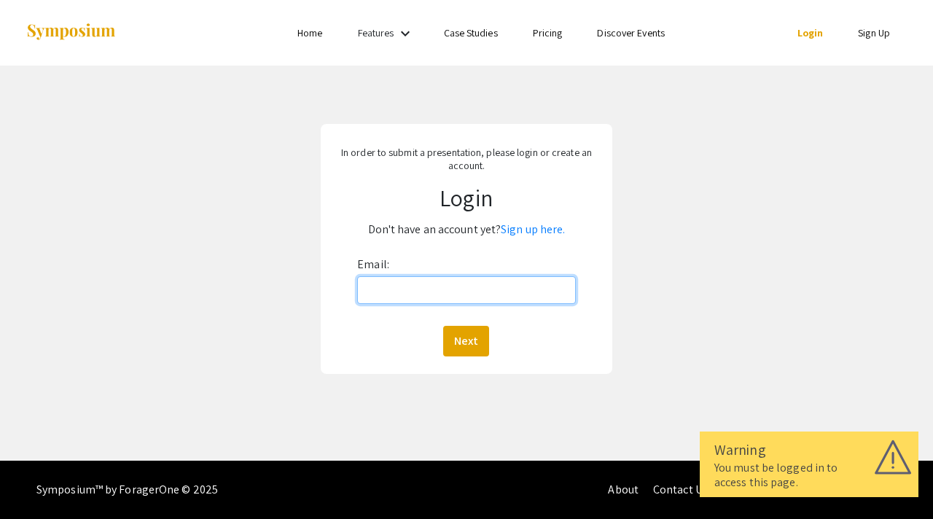
click at [453, 295] on input "Email:" at bounding box center [466, 290] width 219 height 28
type input "[EMAIL_ADDRESS][DOMAIN_NAME]"
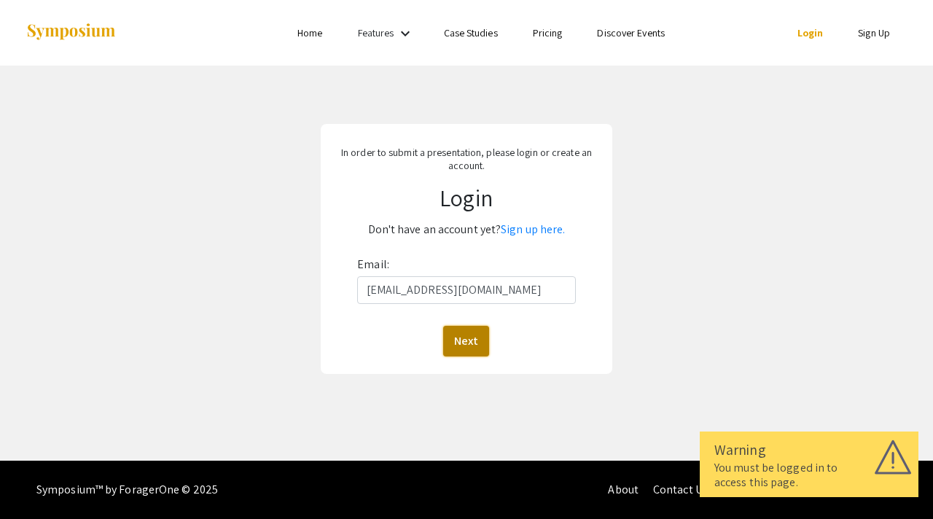
click at [467, 349] on button "Next" at bounding box center [466, 341] width 46 height 31
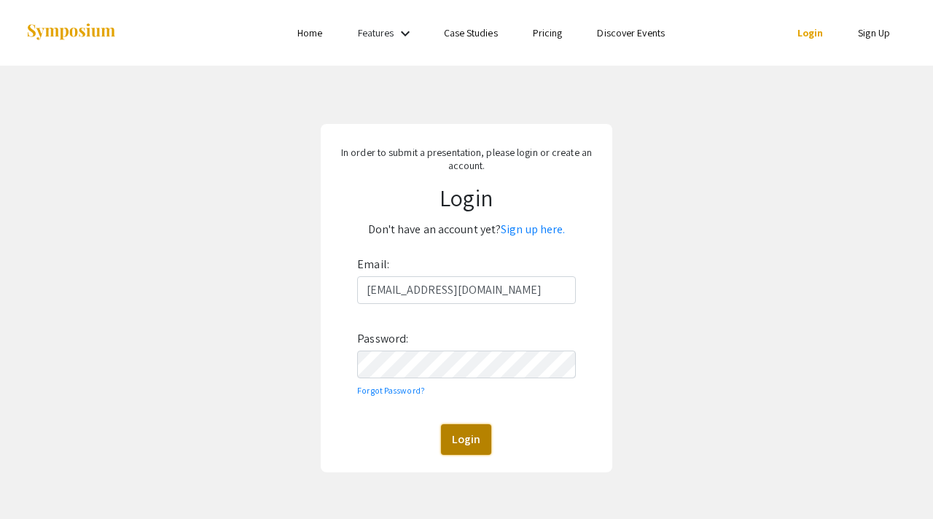
click at [479, 443] on button "Login" at bounding box center [466, 439] width 50 height 31
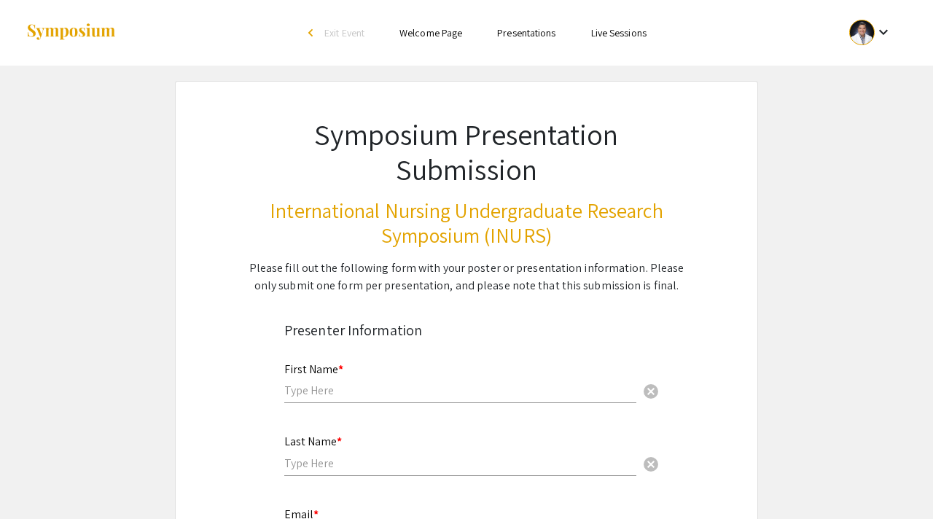
click at [870, 31] on div at bounding box center [862, 33] width 26 height 26
click at [865, 111] on button "My Submissions" at bounding box center [879, 107] width 90 height 35
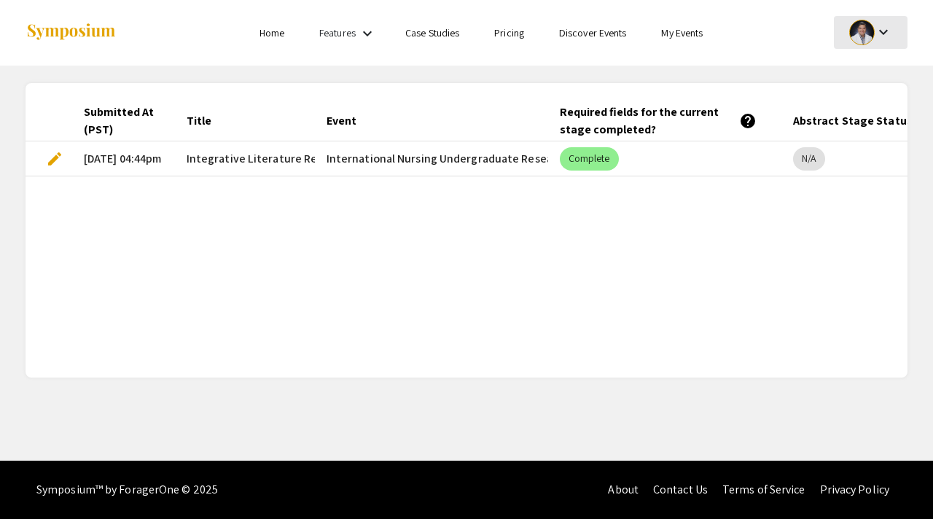
click at [869, 28] on div at bounding box center [862, 33] width 26 height 26
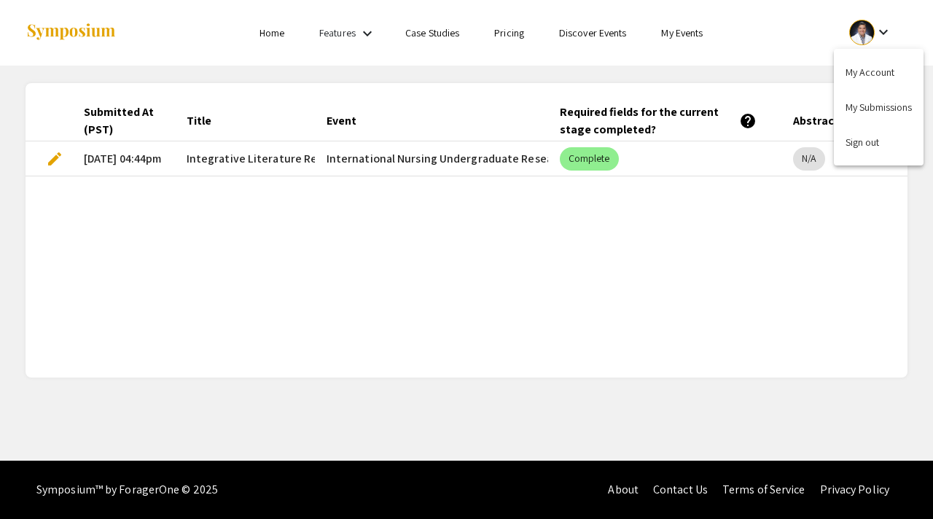
click at [273, 39] on div at bounding box center [466, 259] width 933 height 519
click at [273, 35] on link "Home" at bounding box center [272, 32] width 25 height 13
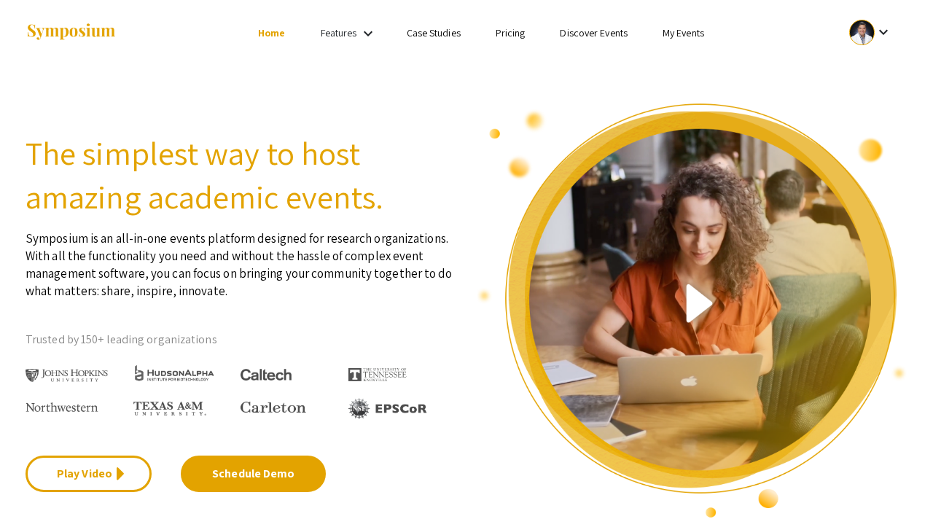
click at [893, 25] on div "keyboard_arrow_down" at bounding box center [871, 32] width 50 height 33
click at [885, 112] on button "My Submissions" at bounding box center [879, 107] width 90 height 35
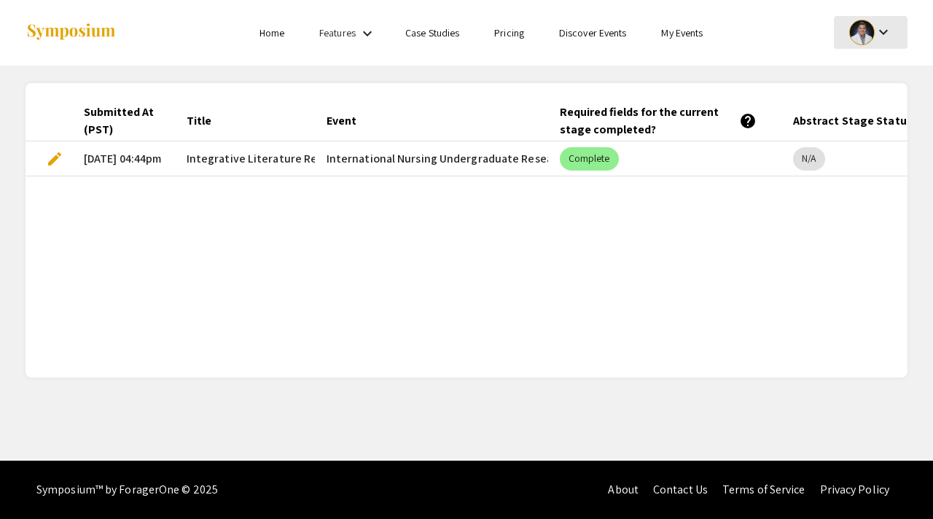
click at [860, 34] on div at bounding box center [862, 33] width 26 height 26
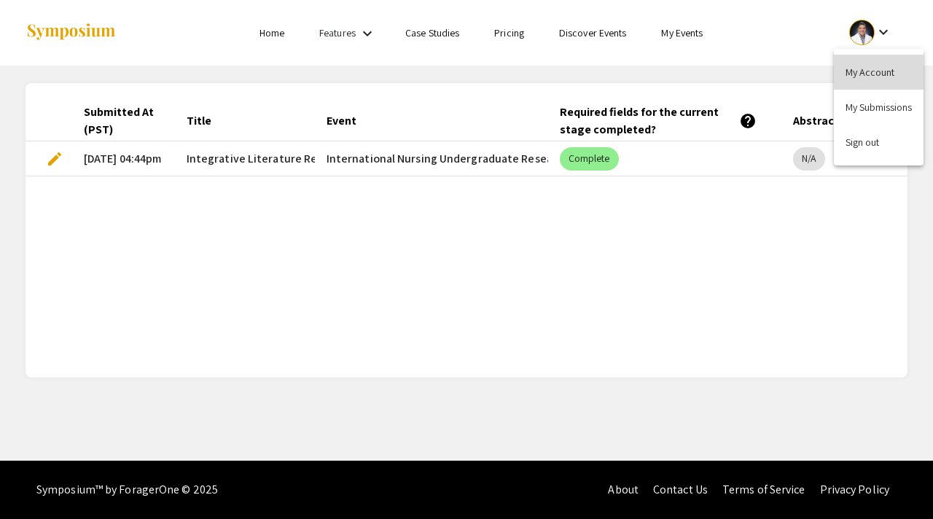
click at [859, 74] on button "My Account" at bounding box center [879, 72] width 90 height 35
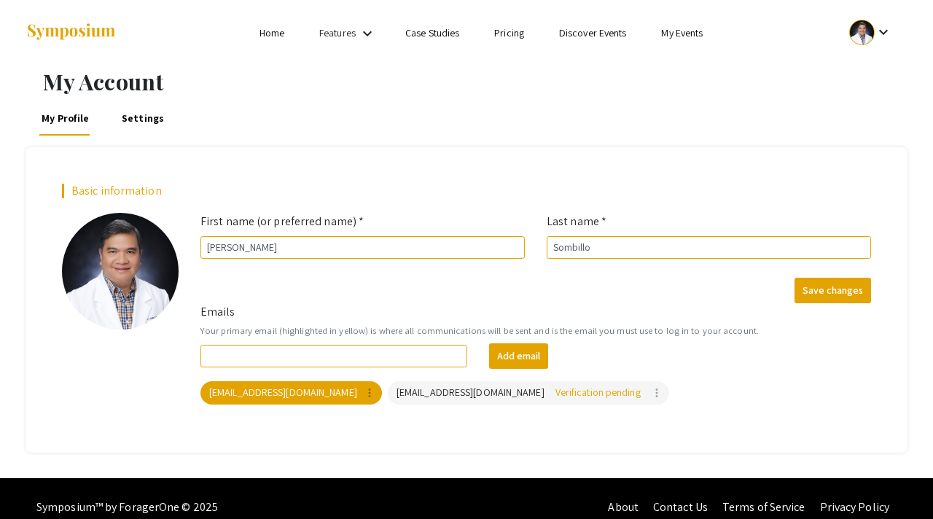
scroll to position [17, 0]
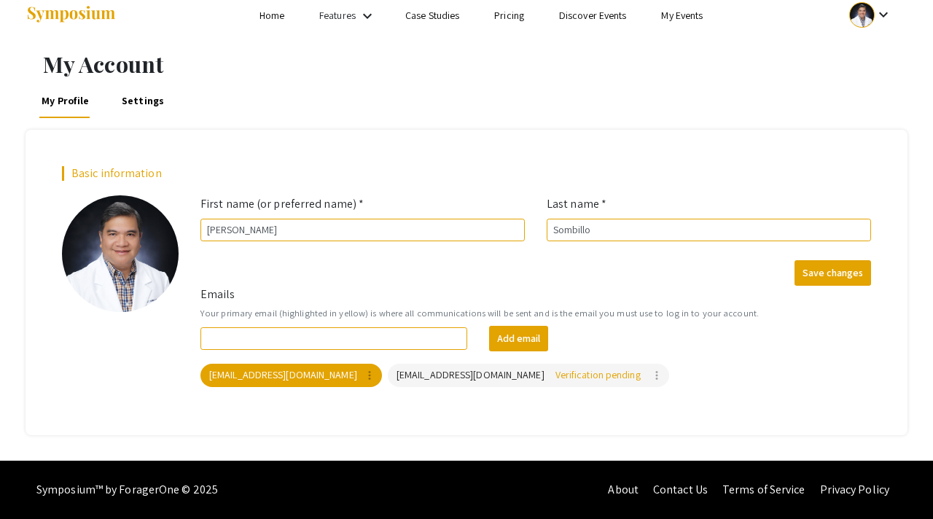
click at [692, 15] on link "My Events" at bounding box center [682, 15] width 42 height 13
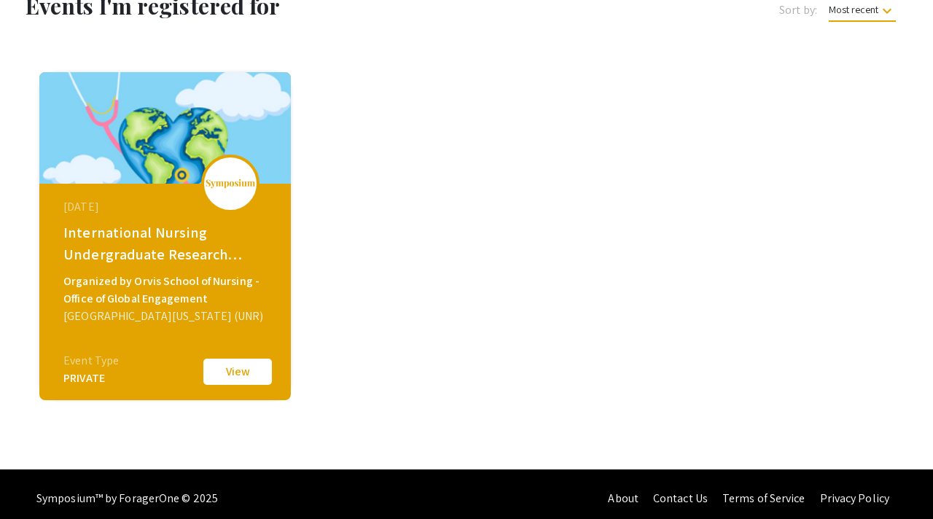
scroll to position [96, 0]
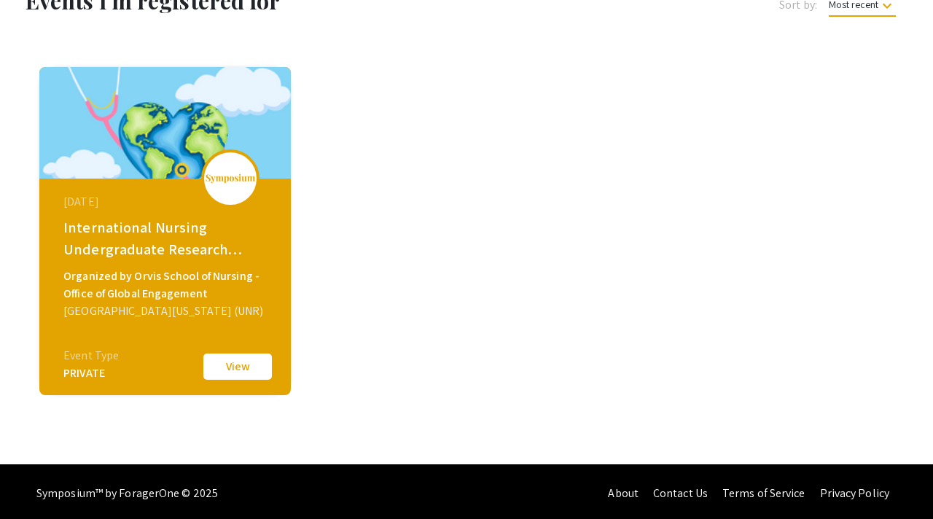
click at [220, 371] on button "View" at bounding box center [237, 366] width 73 height 31
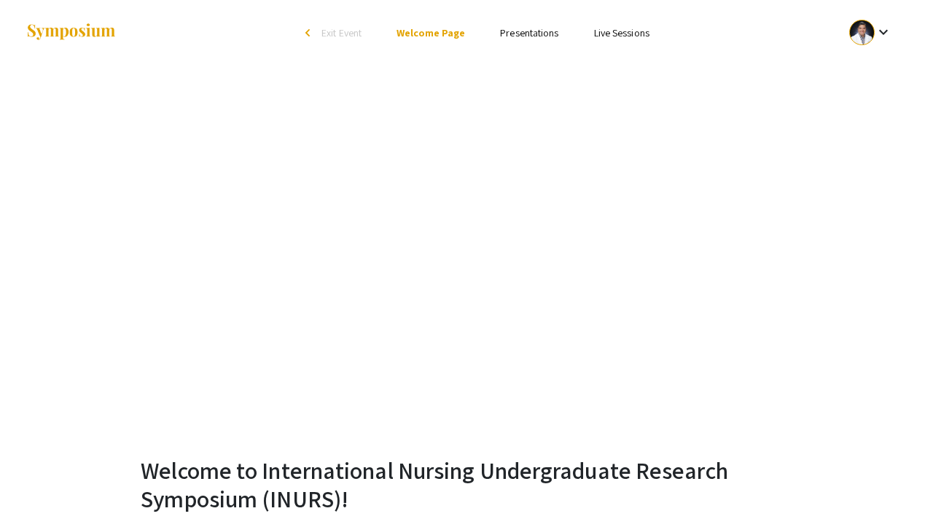
click at [546, 29] on link "Presentations" at bounding box center [529, 32] width 58 height 13
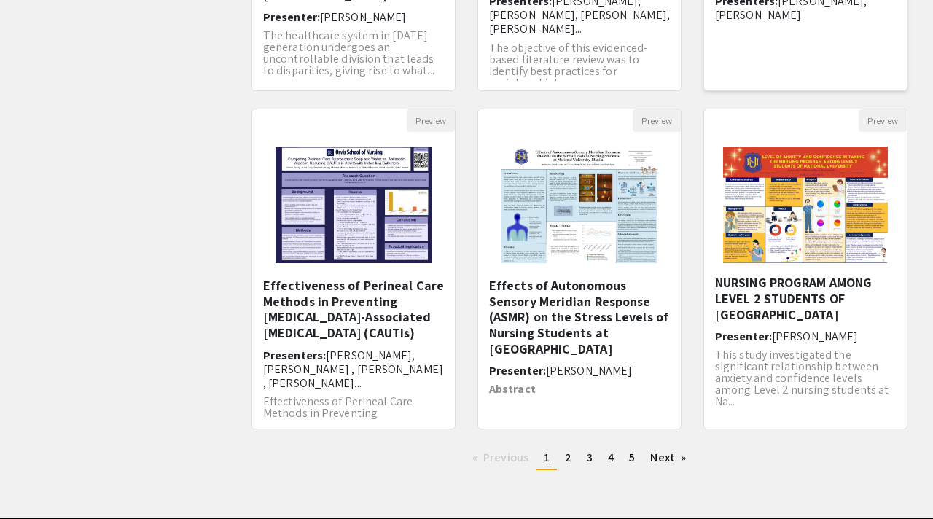
scroll to position [448, 0]
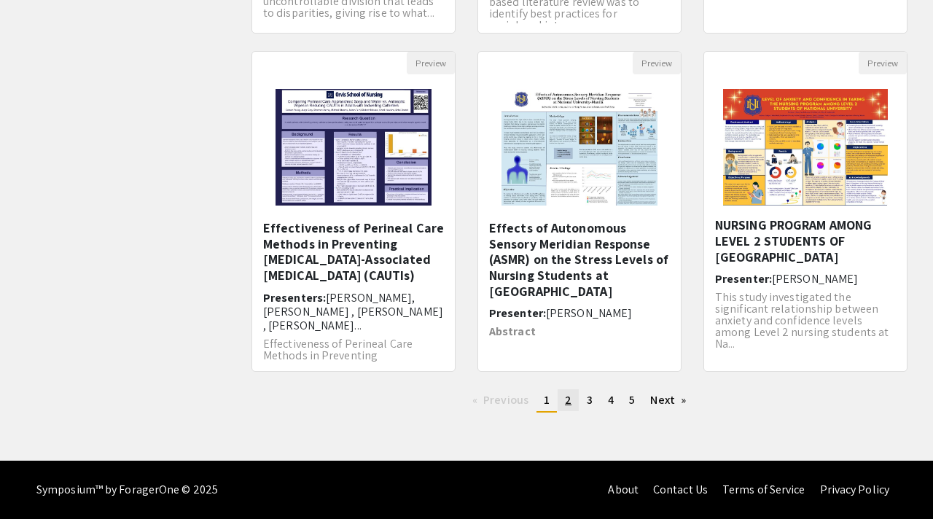
click at [569, 401] on span "2" at bounding box center [568, 399] width 7 height 15
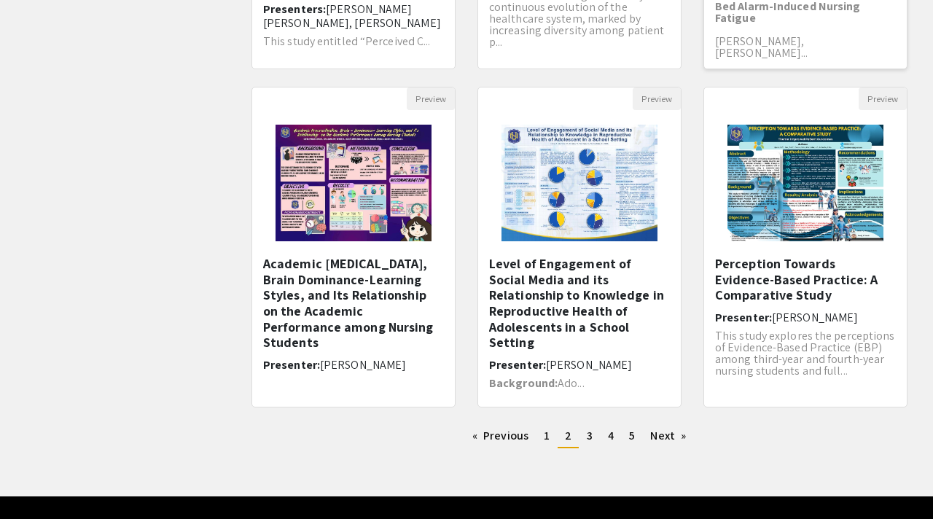
scroll to position [448, 0]
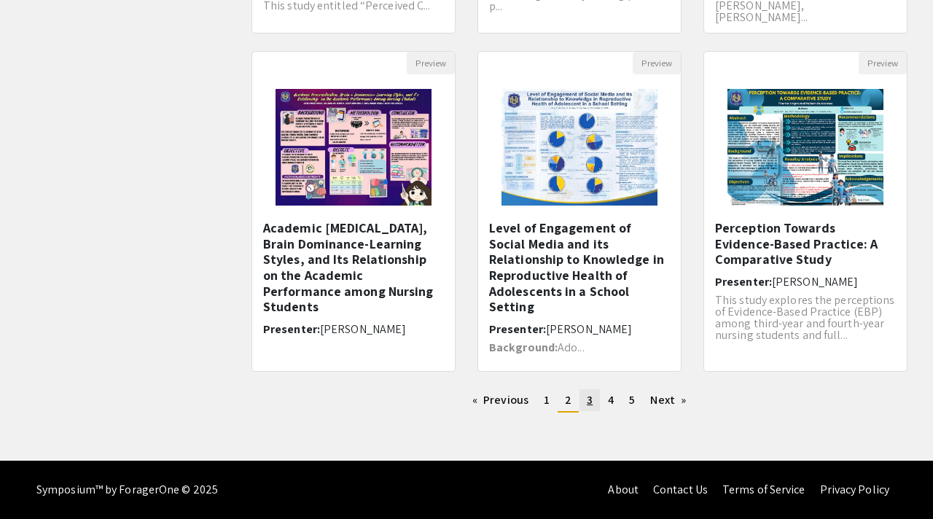
click at [592, 402] on span "3" at bounding box center [590, 399] width 6 height 15
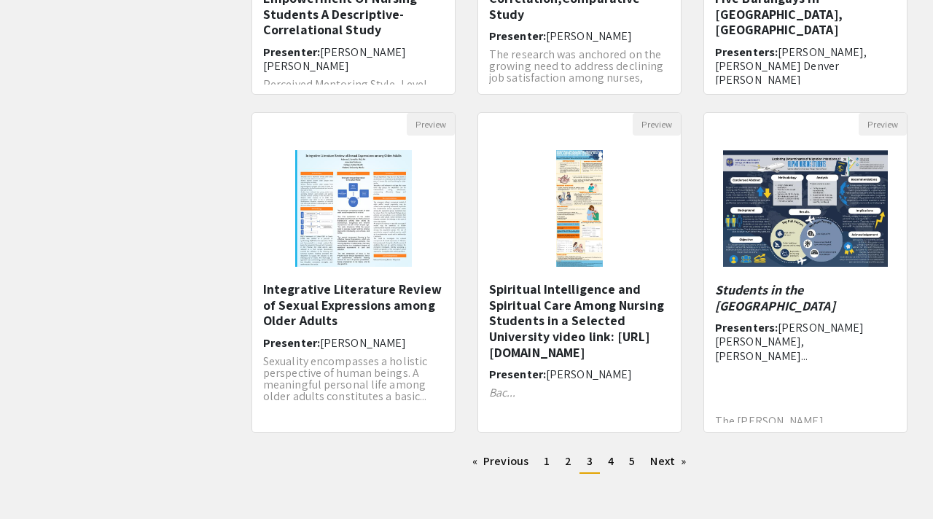
scroll to position [448, 0]
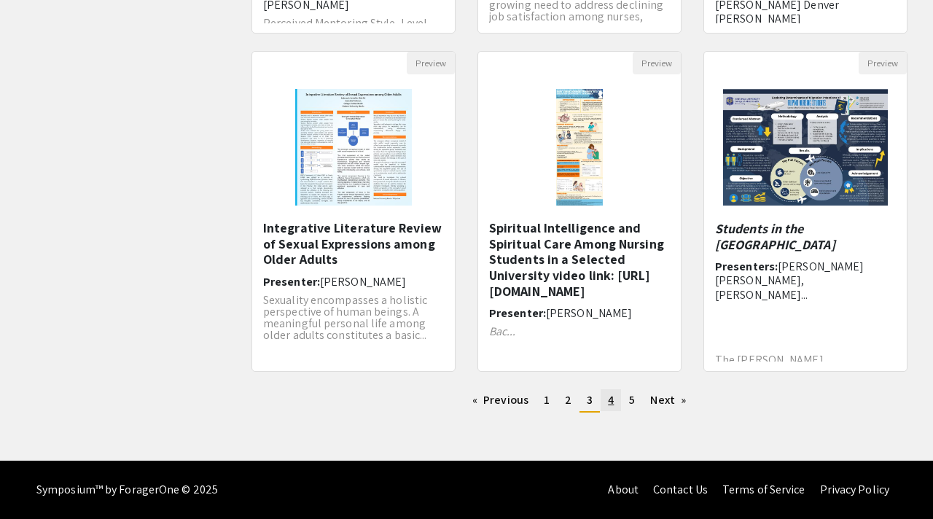
click at [611, 402] on span "4" at bounding box center [611, 399] width 6 height 15
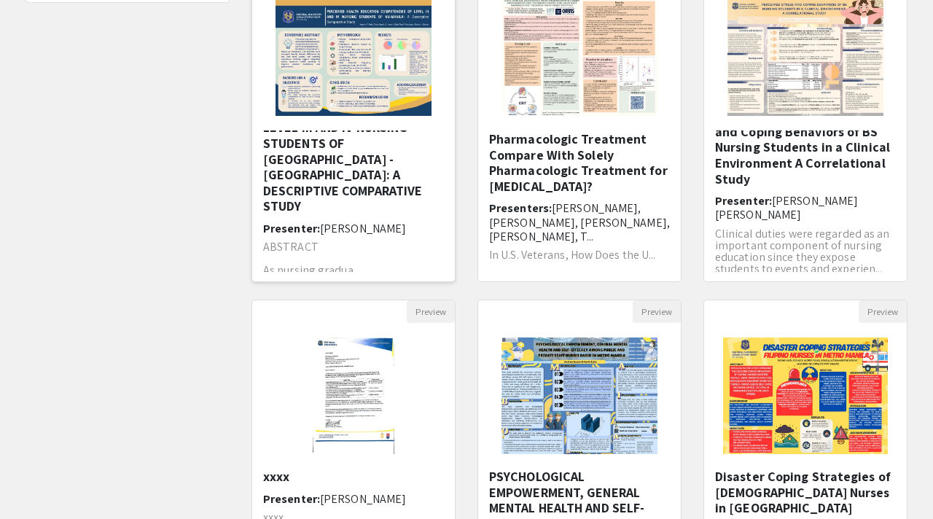
scroll to position [448, 0]
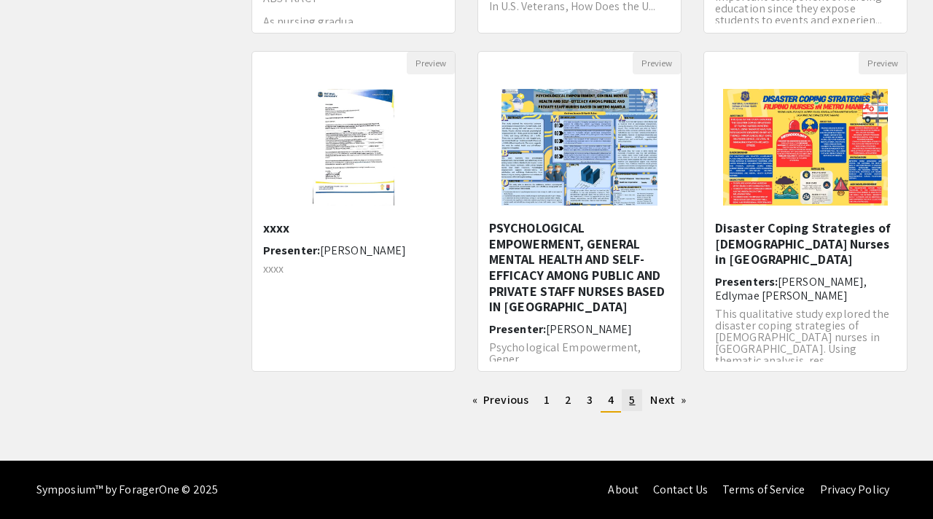
click at [633, 402] on span "5" at bounding box center [632, 399] width 6 height 15
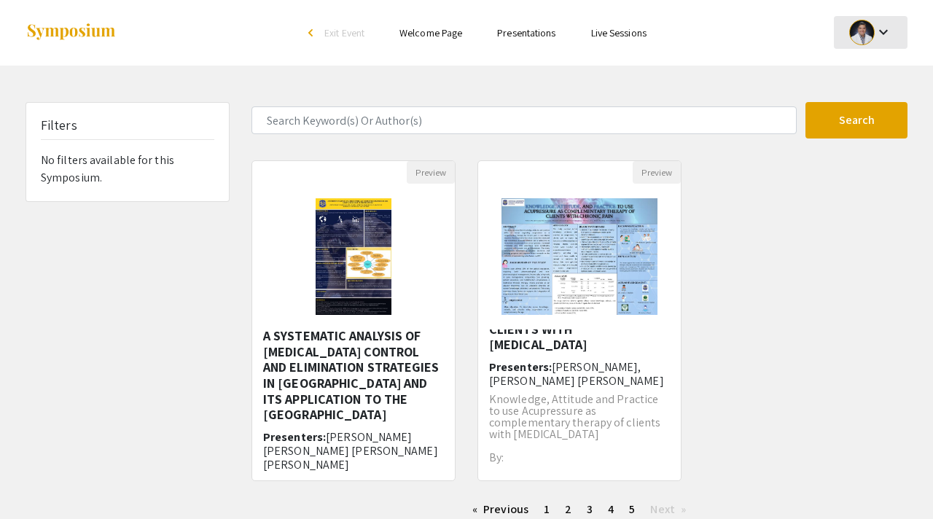
click at [884, 34] on mat-icon "keyboard_arrow_down" at bounding box center [883, 31] width 17 height 17
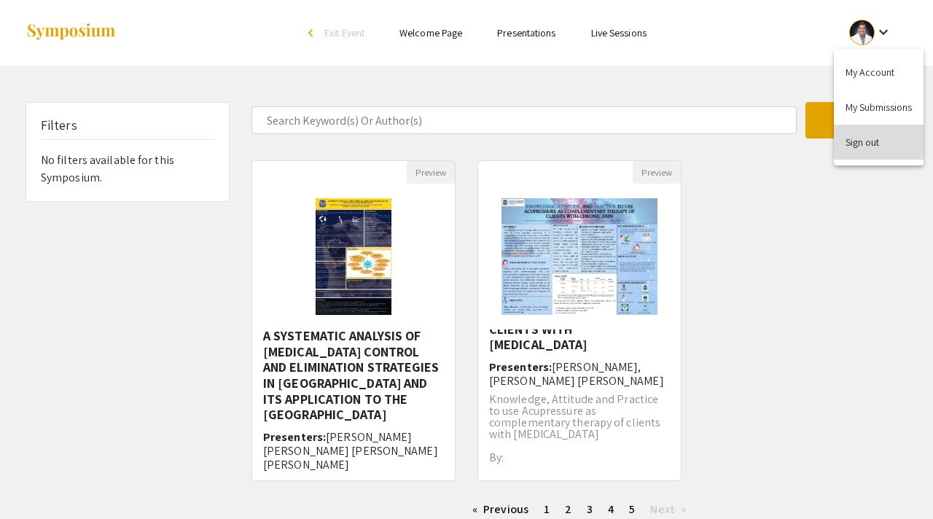
click at [862, 148] on button "Sign out" at bounding box center [879, 142] width 90 height 35
